Goal: Information Seeking & Learning: Learn about a topic

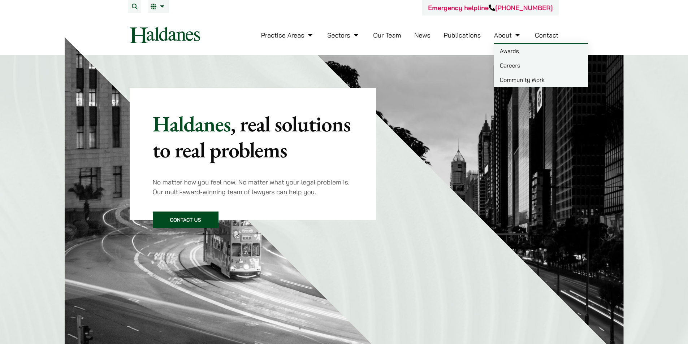
click at [514, 65] on link "Careers" at bounding box center [541, 65] width 94 height 14
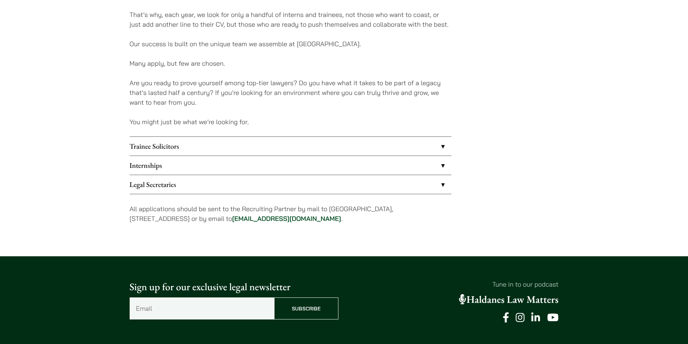
scroll to position [542, 0]
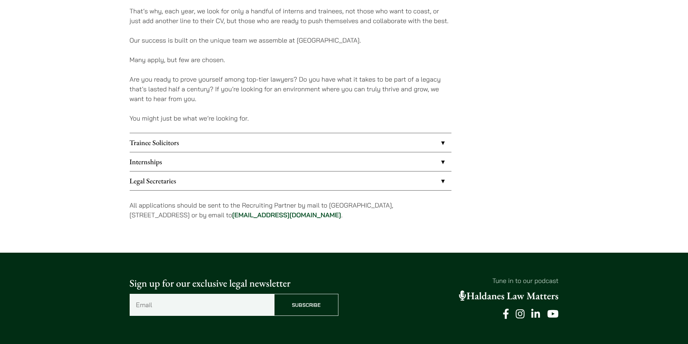
click at [282, 141] on link "Trainee Solicitors" at bounding box center [291, 142] width 322 height 19
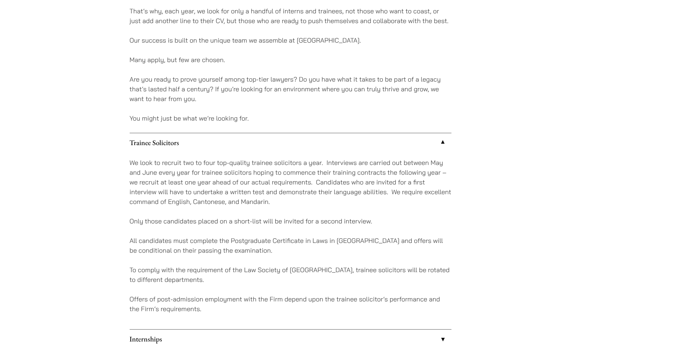
scroll to position [650, 0]
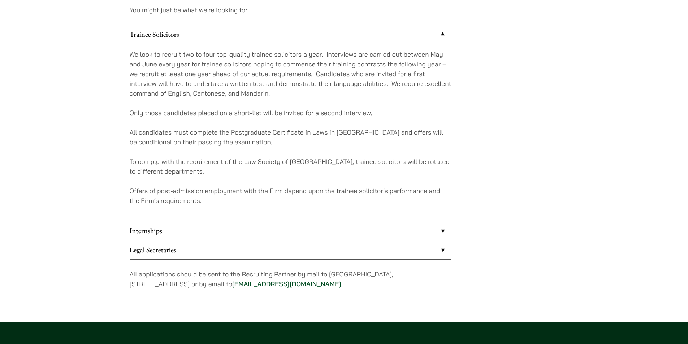
click at [226, 223] on link "Internships" at bounding box center [291, 230] width 322 height 19
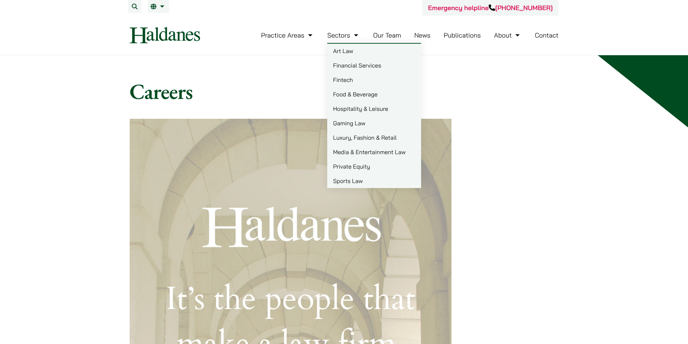
click at [366, 123] on link "Gaming Law" at bounding box center [374, 123] width 94 height 14
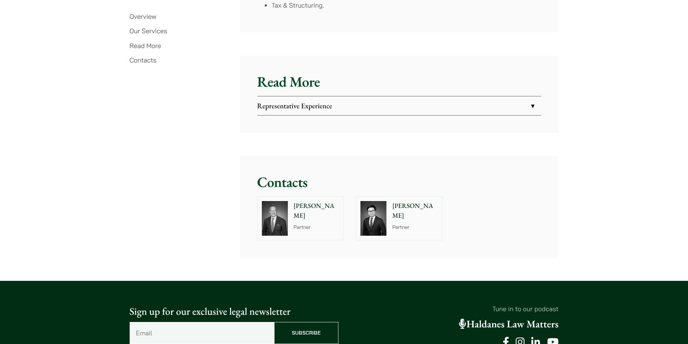
scroll to position [1214, 0]
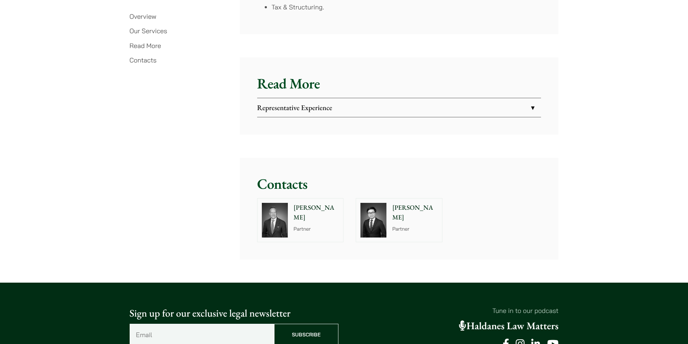
click at [429, 225] on p "Partner" at bounding box center [414, 229] width 45 height 8
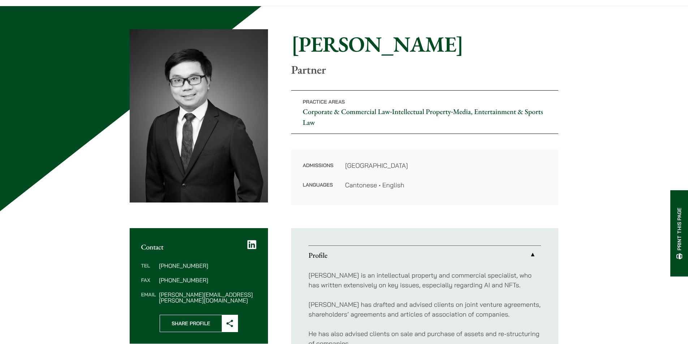
scroll to position [108, 0]
